Goal: Task Accomplishment & Management: Use online tool/utility

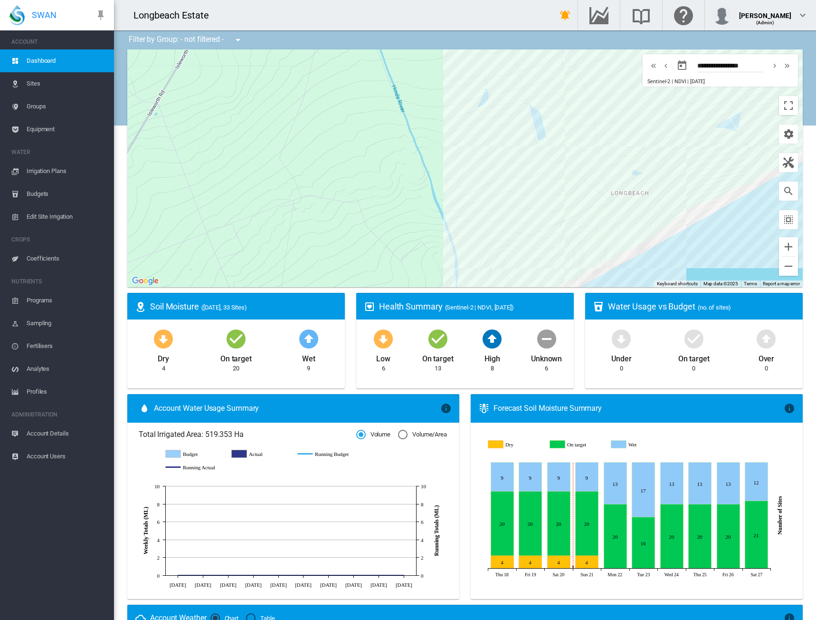
click at [35, 214] on span "Edit Site Irrigation" at bounding box center [67, 216] width 80 height 23
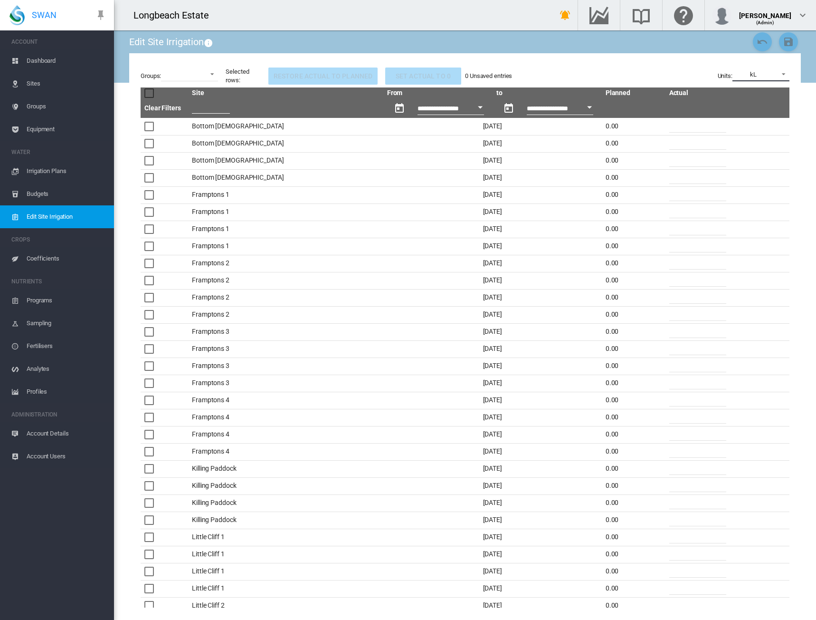
click at [781, 74] on span at bounding box center [780, 73] width 11 height 9
click at [774, 101] on md-option "mm/Day" at bounding box center [762, 97] width 72 height 23
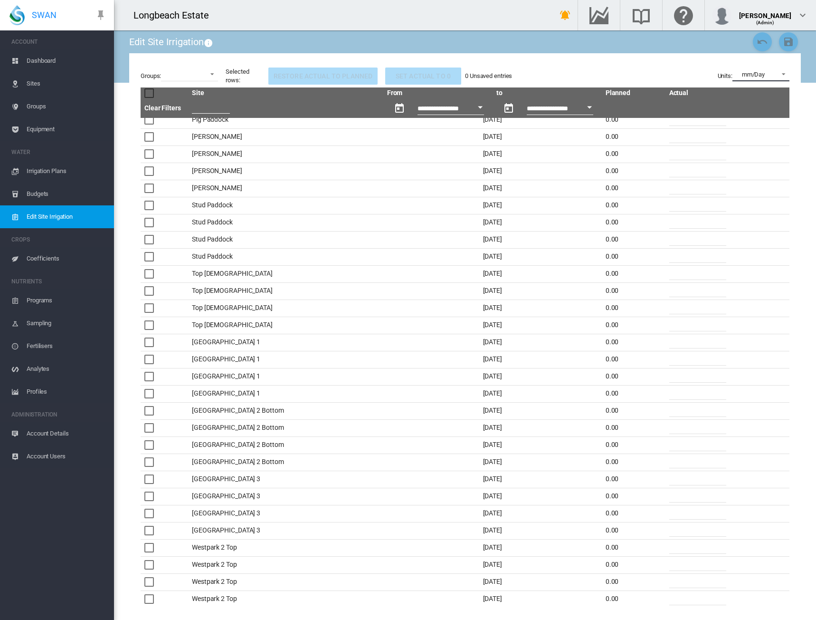
scroll to position [1701, 0]
click at [145, 405] on div at bounding box center [149, 410] width 10 height 10
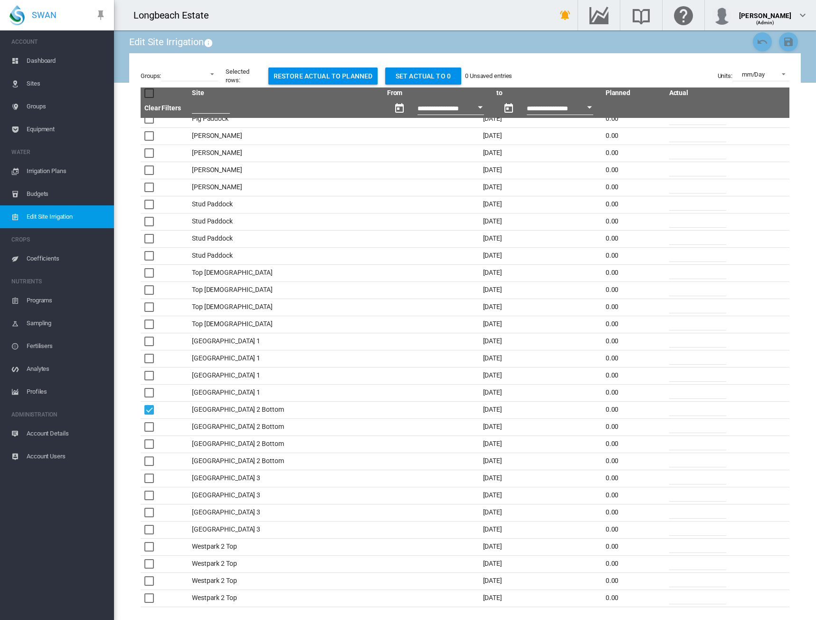
click at [149, 427] on div at bounding box center [149, 427] width 10 height 10
click at [148, 444] on div at bounding box center [149, 444] width 10 height 10
click at [147, 457] on div at bounding box center [149, 461] width 10 height 10
click at [148, 478] on div at bounding box center [149, 478] width 10 height 10
click at [149, 493] on div at bounding box center [149, 495] width 10 height 10
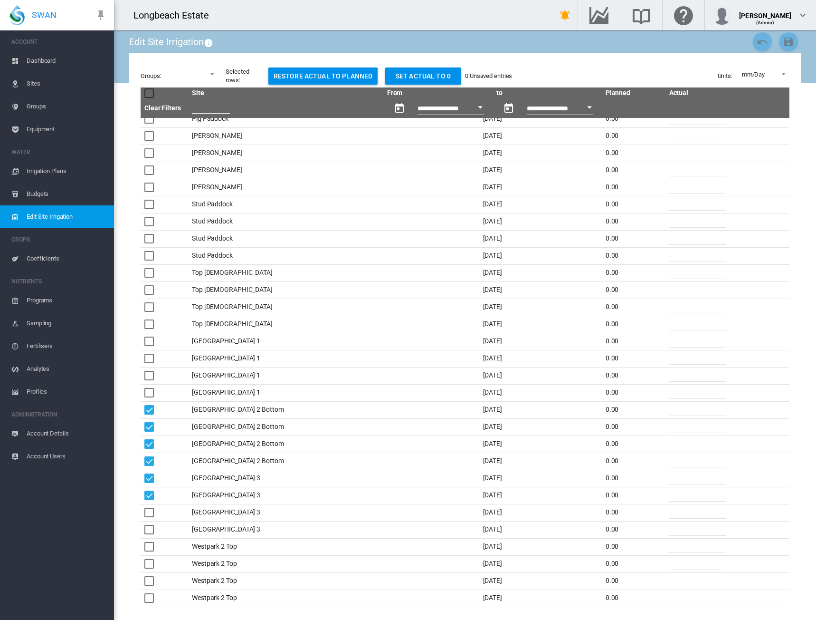
click at [152, 508] on div at bounding box center [149, 512] width 10 height 10
click at [412, 75] on button "Set actual to 0" at bounding box center [423, 75] width 76 height 17
click at [674, 409] on input "*" at bounding box center [697, 408] width 57 height 14
click at [687, 425] on input "*" at bounding box center [697, 426] width 57 height 14
drag, startPoint x: 153, startPoint y: 413, endPoint x: 148, endPoint y: 424, distance: 11.7
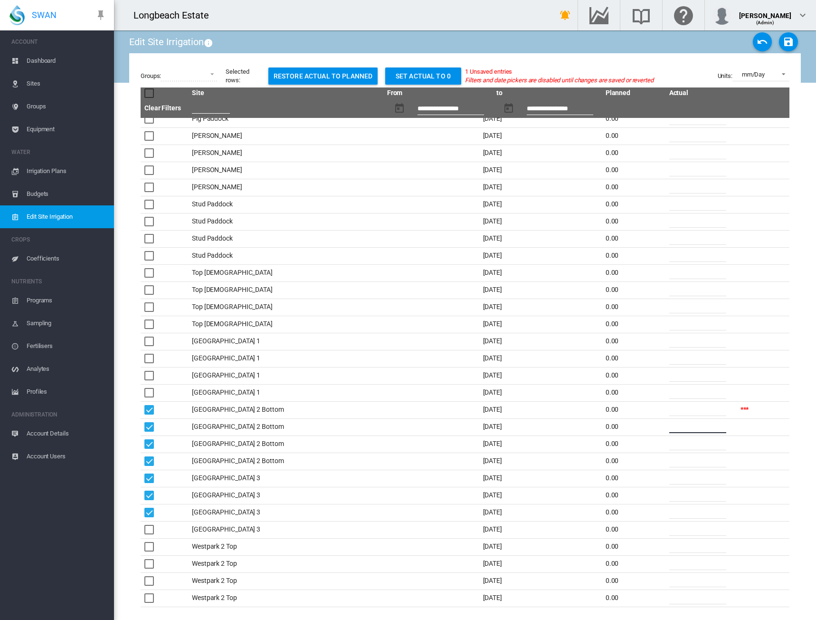
click at [153, 414] on div at bounding box center [149, 410] width 10 height 10
drag, startPoint x: 148, startPoint y: 426, endPoint x: 150, endPoint y: 440, distance: 14.9
click at [148, 428] on div at bounding box center [149, 427] width 10 height 10
click at [150, 442] on div at bounding box center [149, 444] width 10 height 10
click at [152, 460] on div at bounding box center [149, 461] width 10 height 10
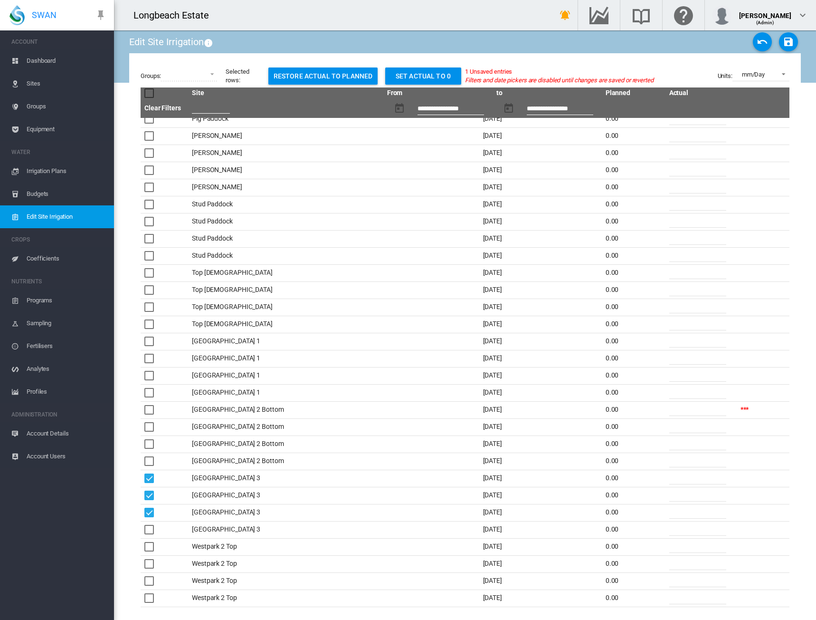
drag, startPoint x: 149, startPoint y: 479, endPoint x: 150, endPoint y: 486, distance: 6.8
click at [149, 478] on div at bounding box center [149, 478] width 10 height 10
click at [152, 498] on div at bounding box center [149, 495] width 10 height 10
click at [153, 511] on div at bounding box center [149, 512] width 10 height 10
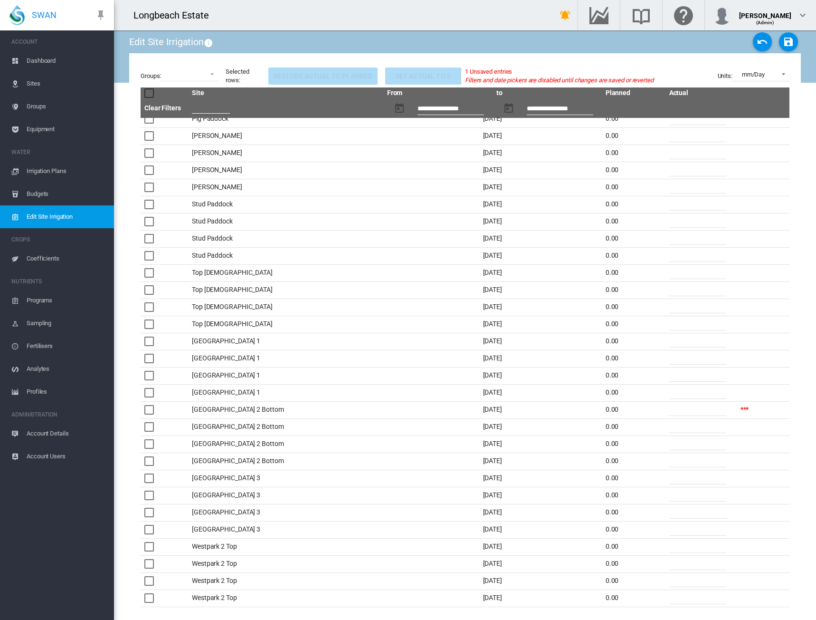
click at [322, 116] on th at bounding box center [285, 108] width 195 height 19
click at [669, 420] on input "*" at bounding box center [697, 426] width 57 height 14
click at [688, 402] on input "**" at bounding box center [697, 408] width 57 height 14
type input "*"
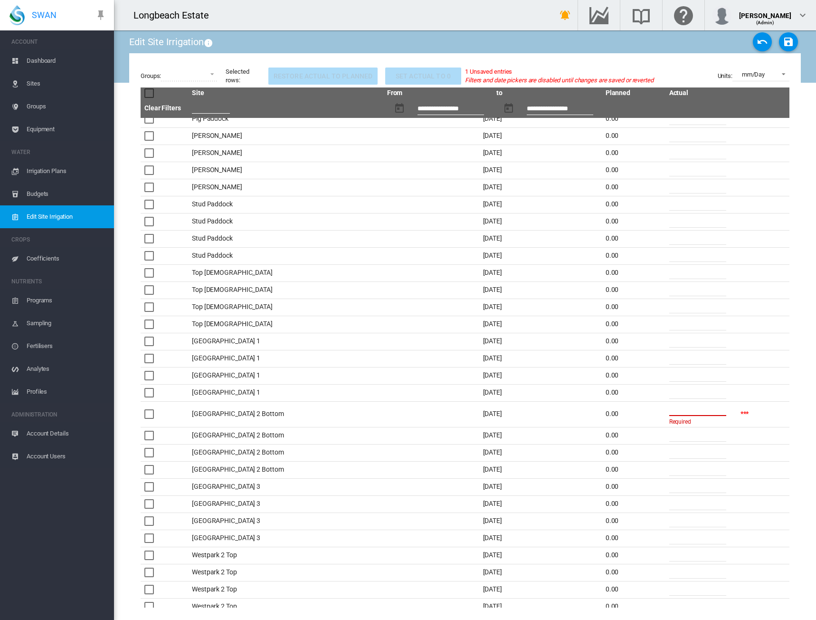
click at [703, 444] on input "*" at bounding box center [697, 451] width 57 height 14
click at [700, 409] on input "number" at bounding box center [697, 408] width 57 height 14
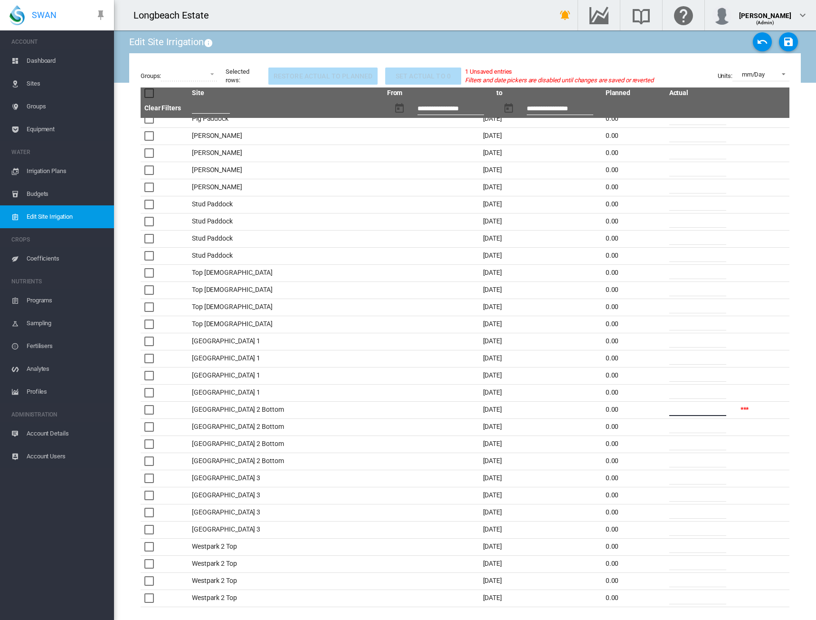
type input "**"
click at [707, 427] on input "*" at bounding box center [697, 426] width 57 height 14
type input "**"
click at [704, 442] on input "*" at bounding box center [697, 443] width 57 height 14
type input "*"
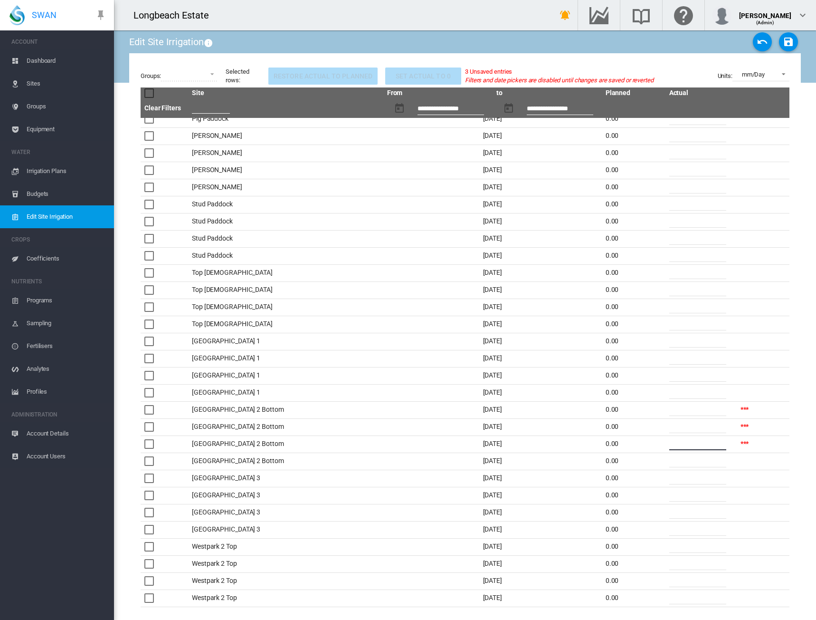
type input "**"
click at [700, 456] on input "*" at bounding box center [697, 460] width 57 height 14
type input "**"
click at [694, 478] on input "*" at bounding box center [697, 477] width 57 height 14
type input "**"
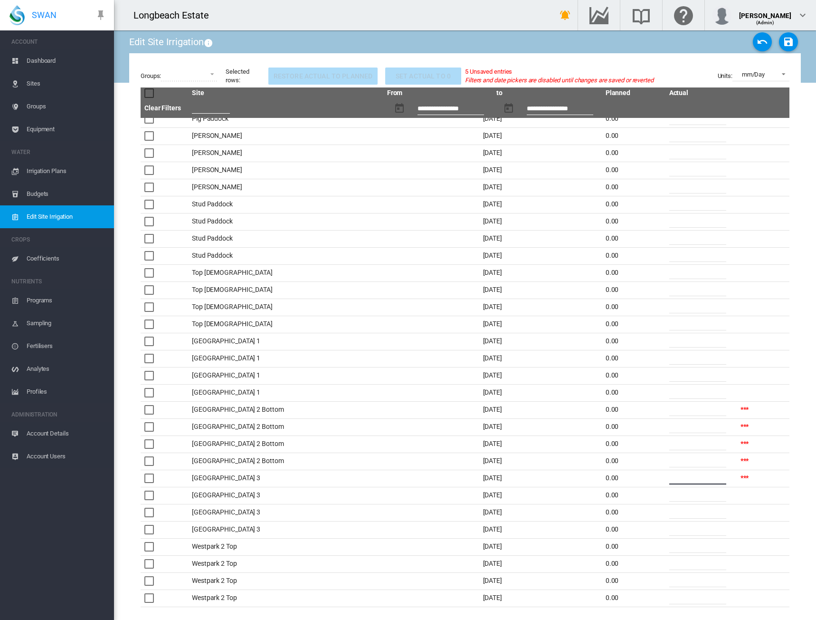
click at [686, 493] on input "*" at bounding box center [697, 494] width 57 height 14
type input "**"
click at [688, 507] on input "*" at bounding box center [697, 511] width 57 height 14
type input "**"
drag, startPoint x: 708, startPoint y: 534, endPoint x: 702, endPoint y: 525, distance: 11.2
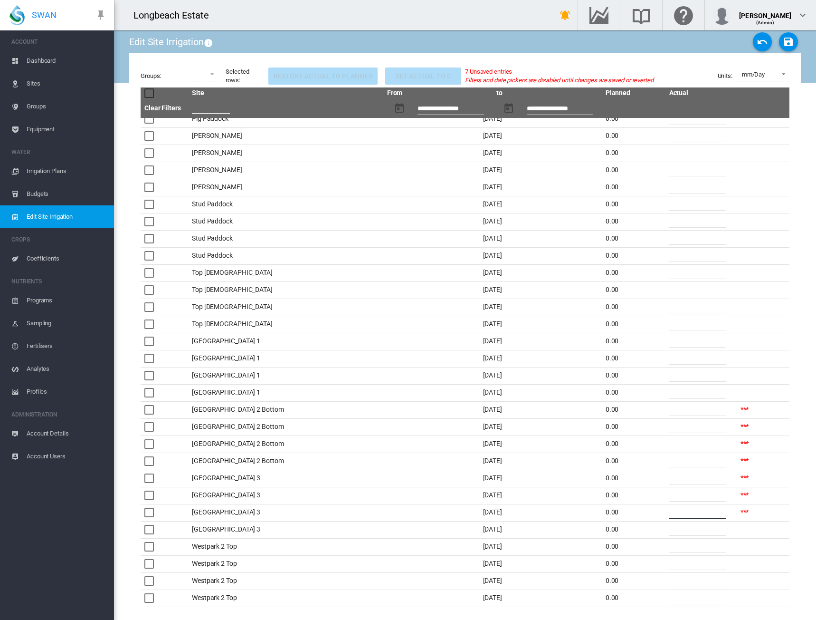
click at [703, 526] on input "*" at bounding box center [697, 528] width 57 height 14
click at [756, 36] on button "Cancel Changes" at bounding box center [762, 41] width 19 height 19
type input "*"
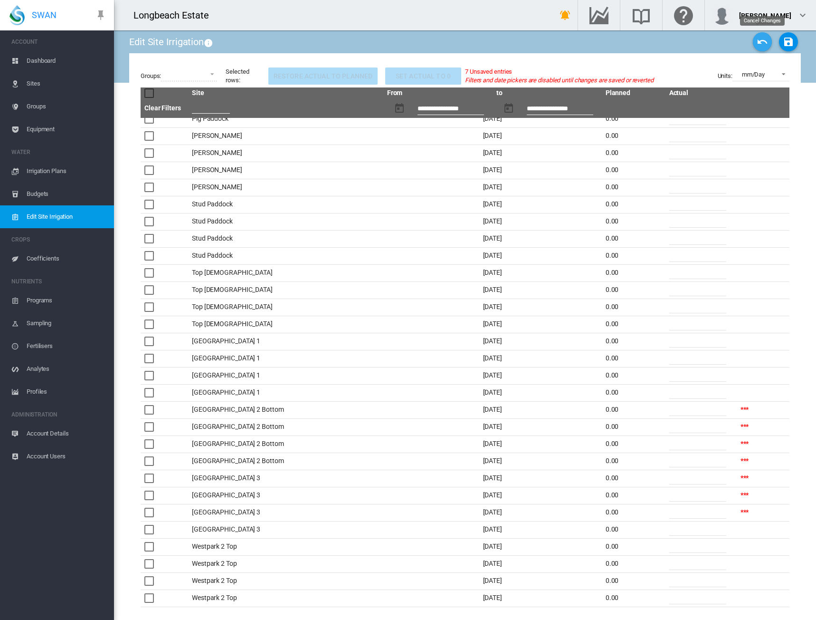
type input "*"
click at [35, 12] on span "SWAN" at bounding box center [44, 15] width 25 height 12
